Goal: Navigation & Orientation: Find specific page/section

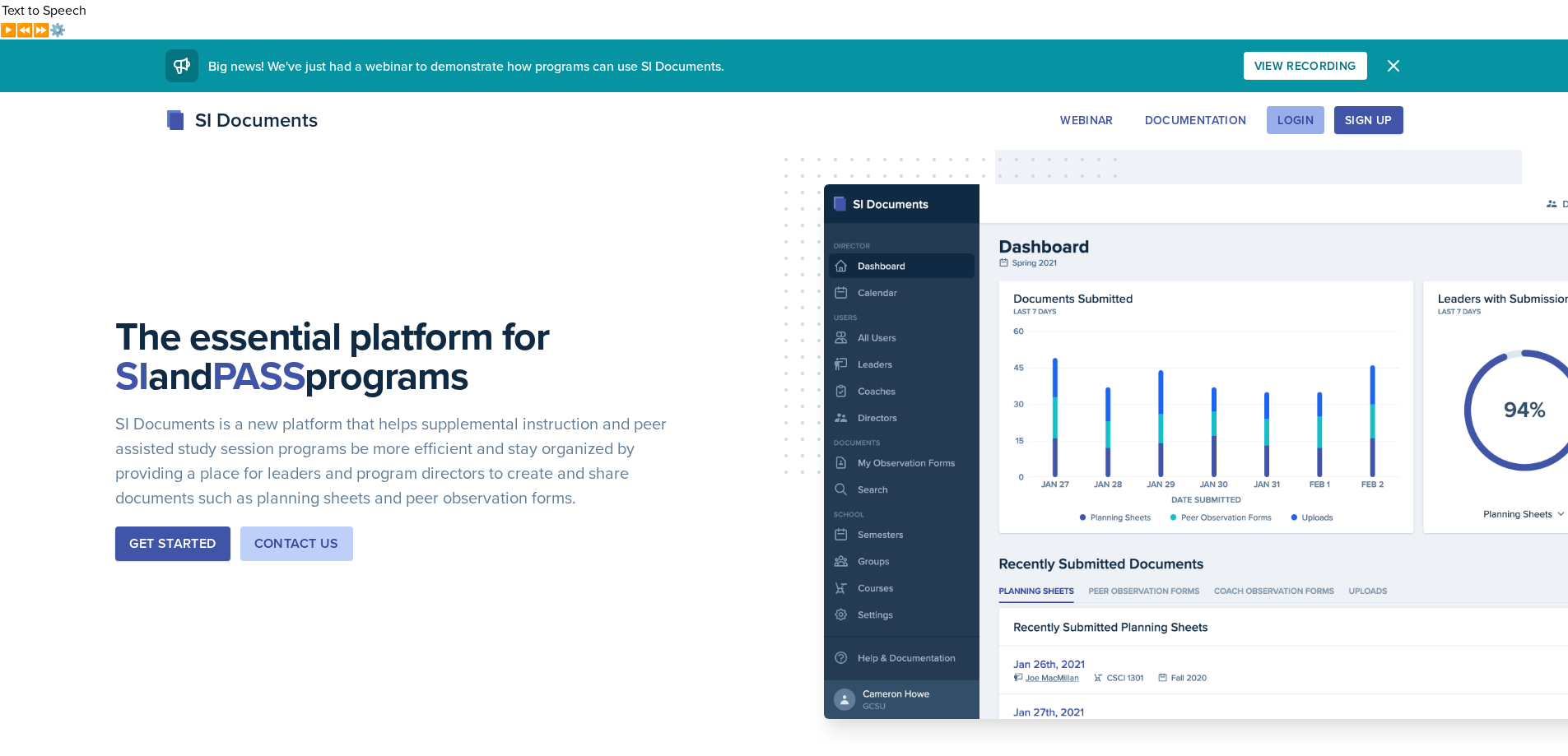
click at [1281, 113] on div "Login" at bounding box center [1296, 119] width 36 height 13
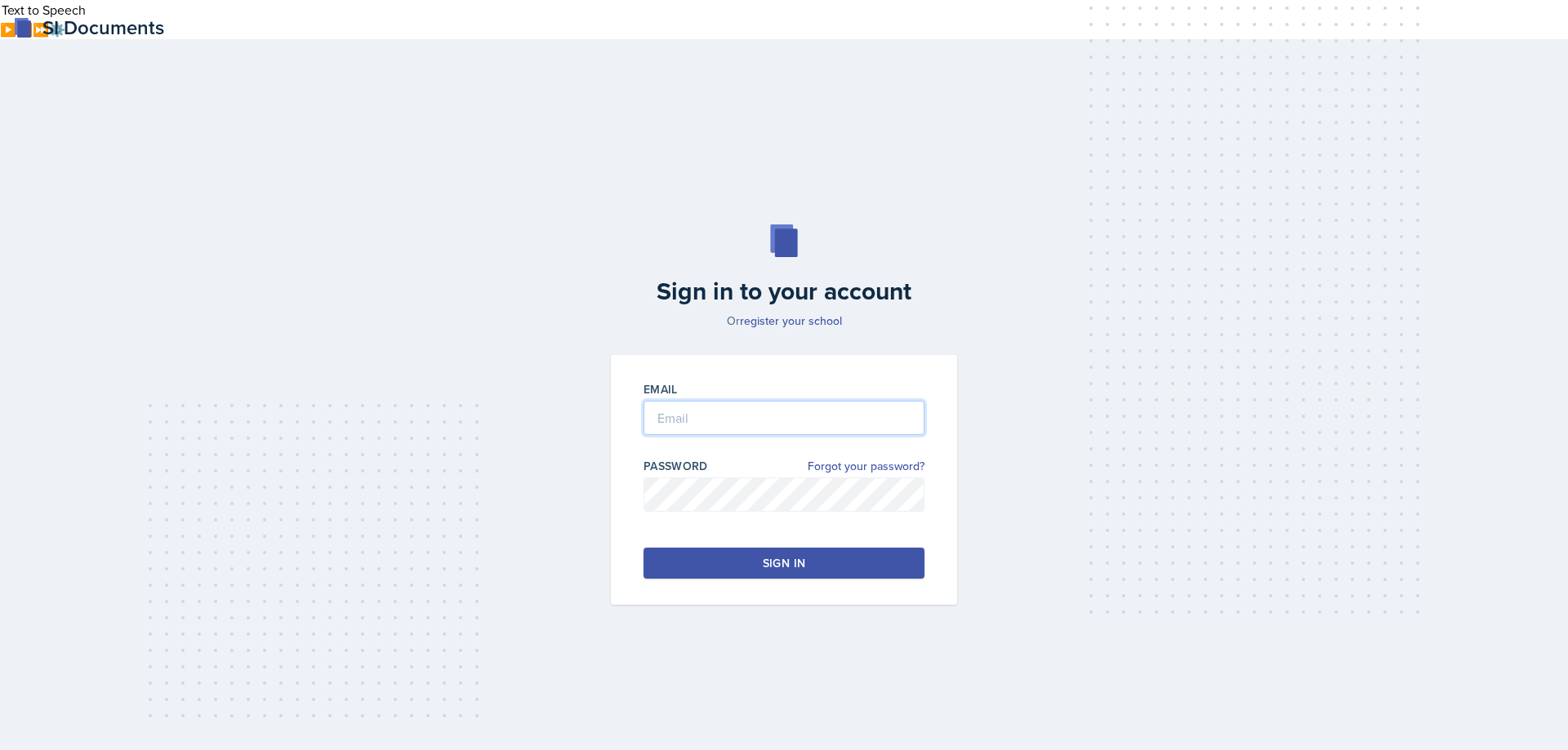
click at [687, 400] on input "email" at bounding box center [784, 417] width 281 height 35
type input "[PERSON_NAME][EMAIL_ADDRESS][PERSON_NAME][DOMAIN_NAME]"
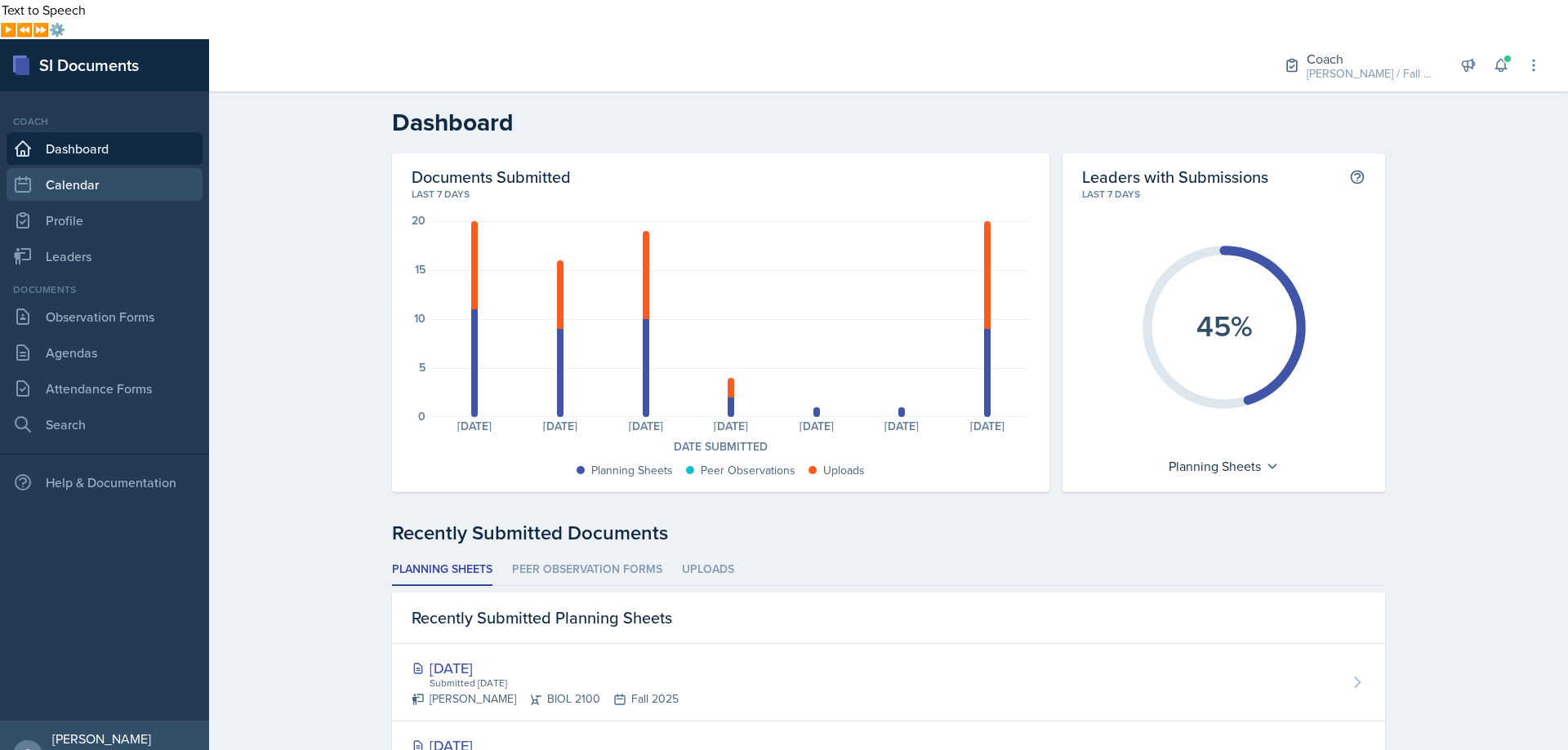
click at [95, 168] on link "Calendar" at bounding box center [104, 185] width 196 height 33
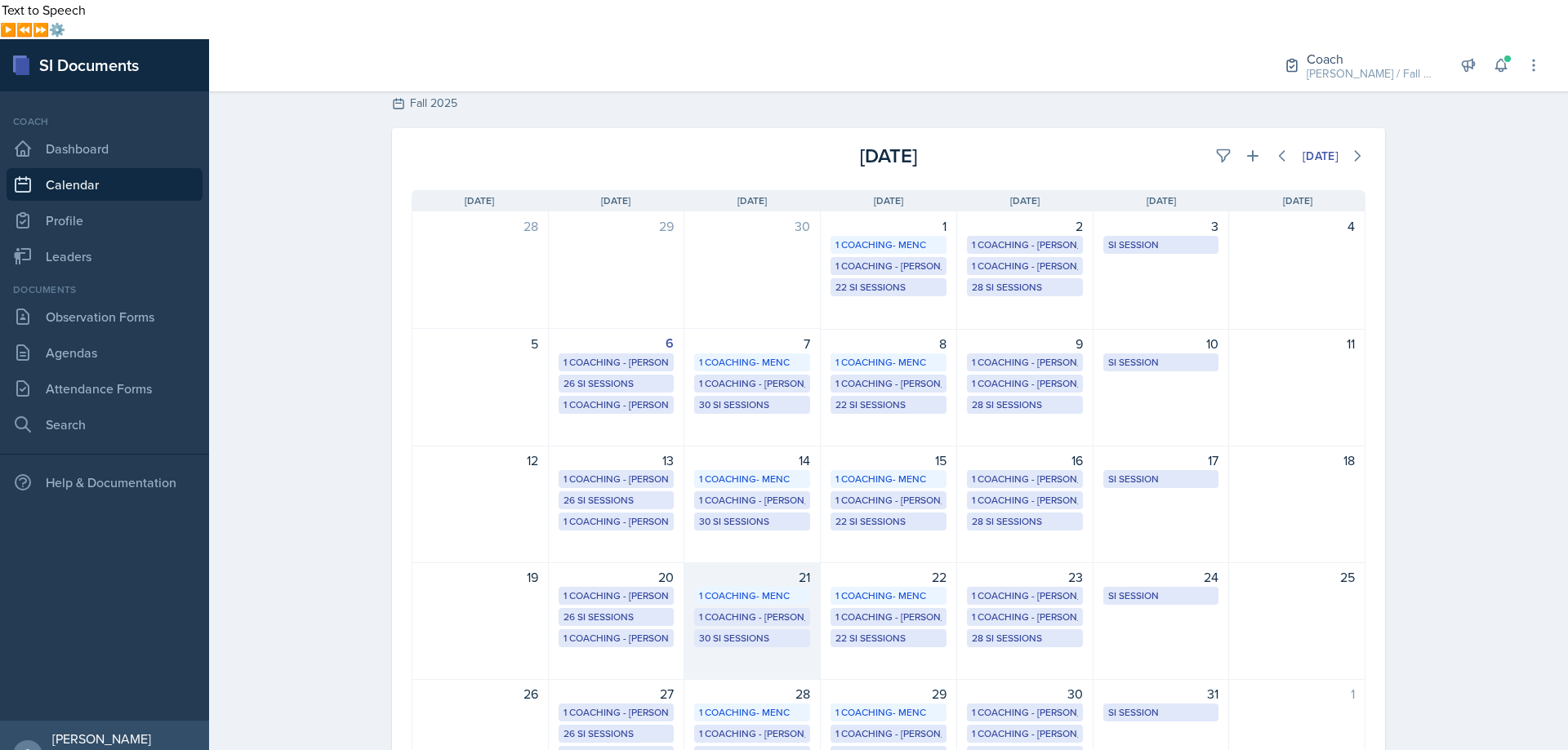
scroll to position [108, 0]
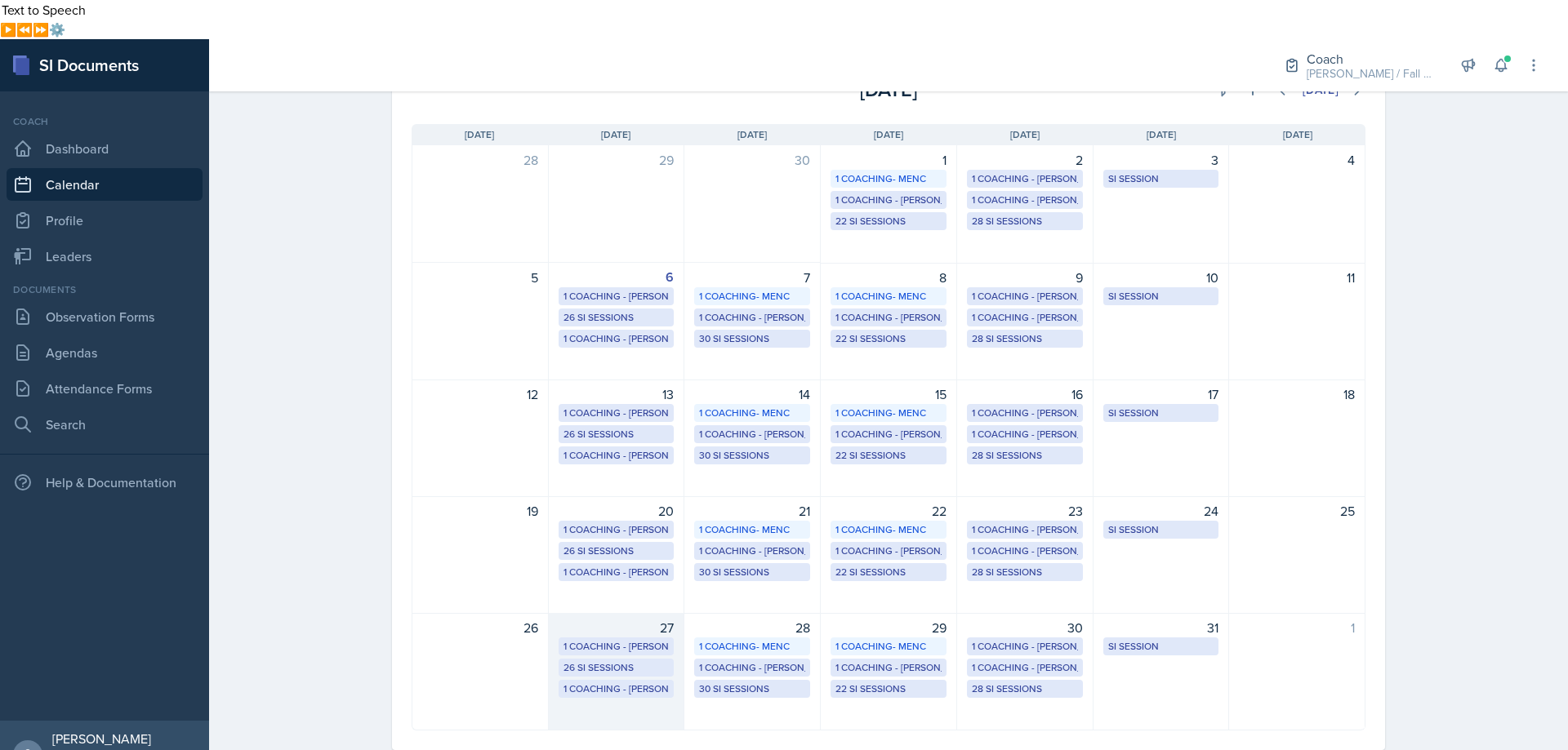
click at [609, 639] on div "1 Coaching - [PERSON_NAME]" at bounding box center [616, 646] width 106 height 14
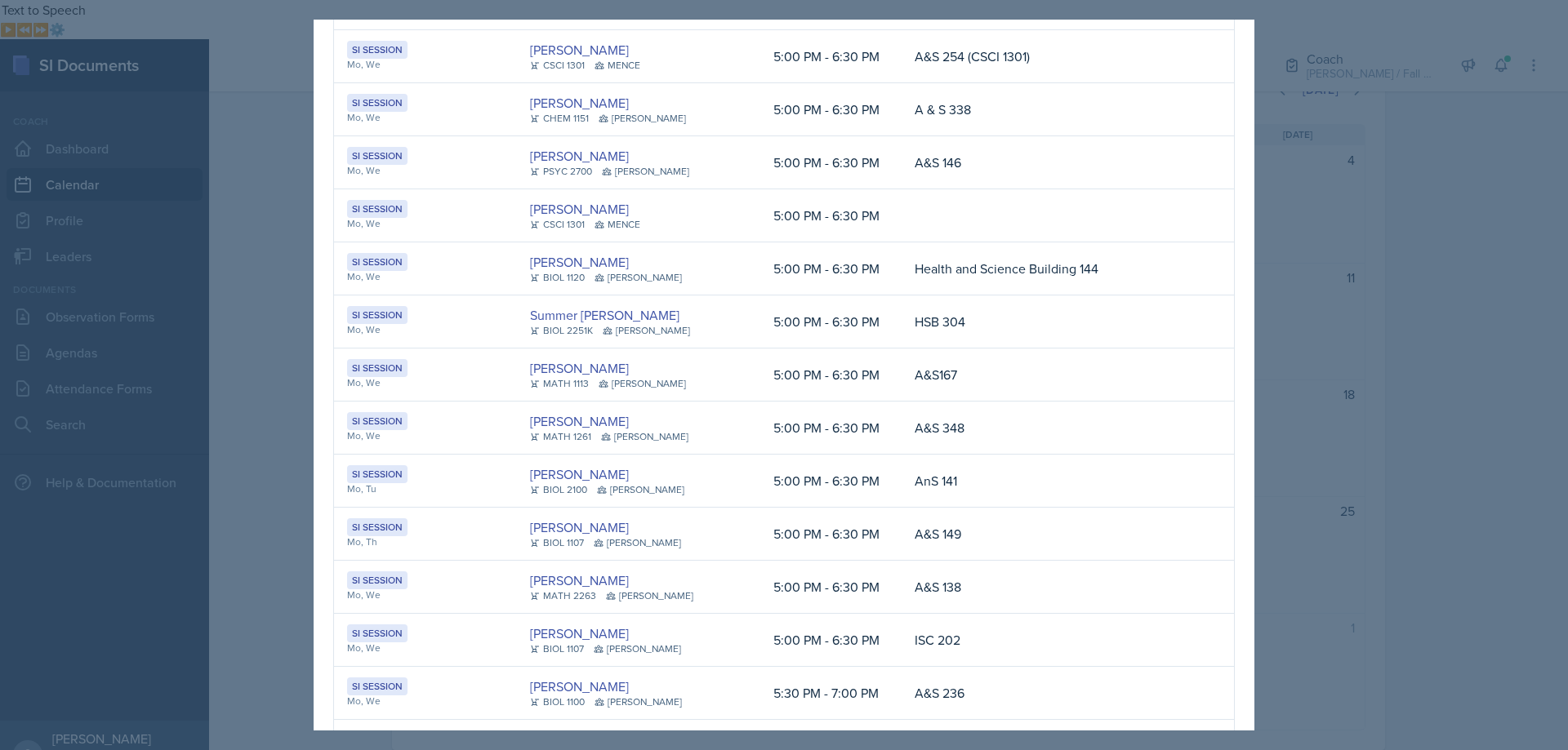
scroll to position [408, 0]
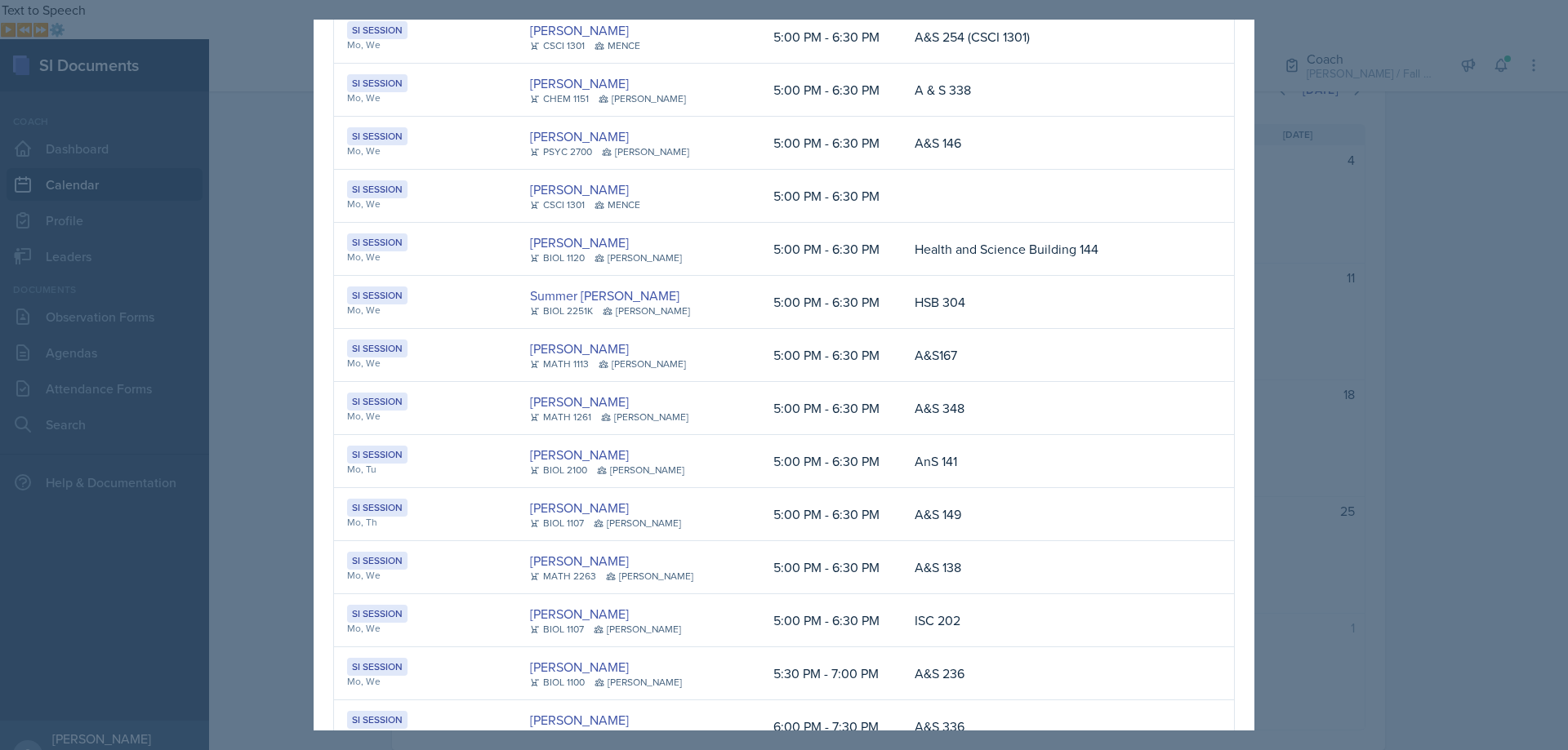
click at [1345, 494] on div at bounding box center [784, 375] width 1568 height 750
